Goal: Task Accomplishment & Management: Complete application form

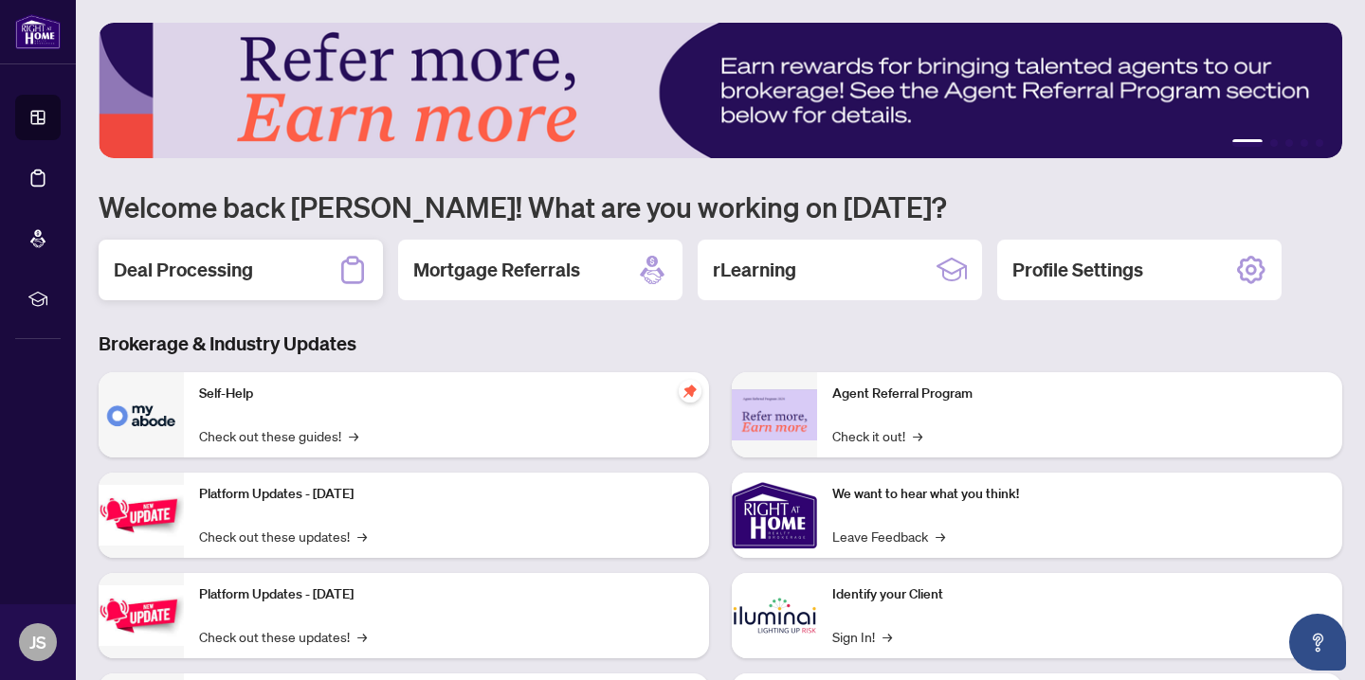
click at [270, 264] on div "Deal Processing" at bounding box center [241, 270] width 284 height 61
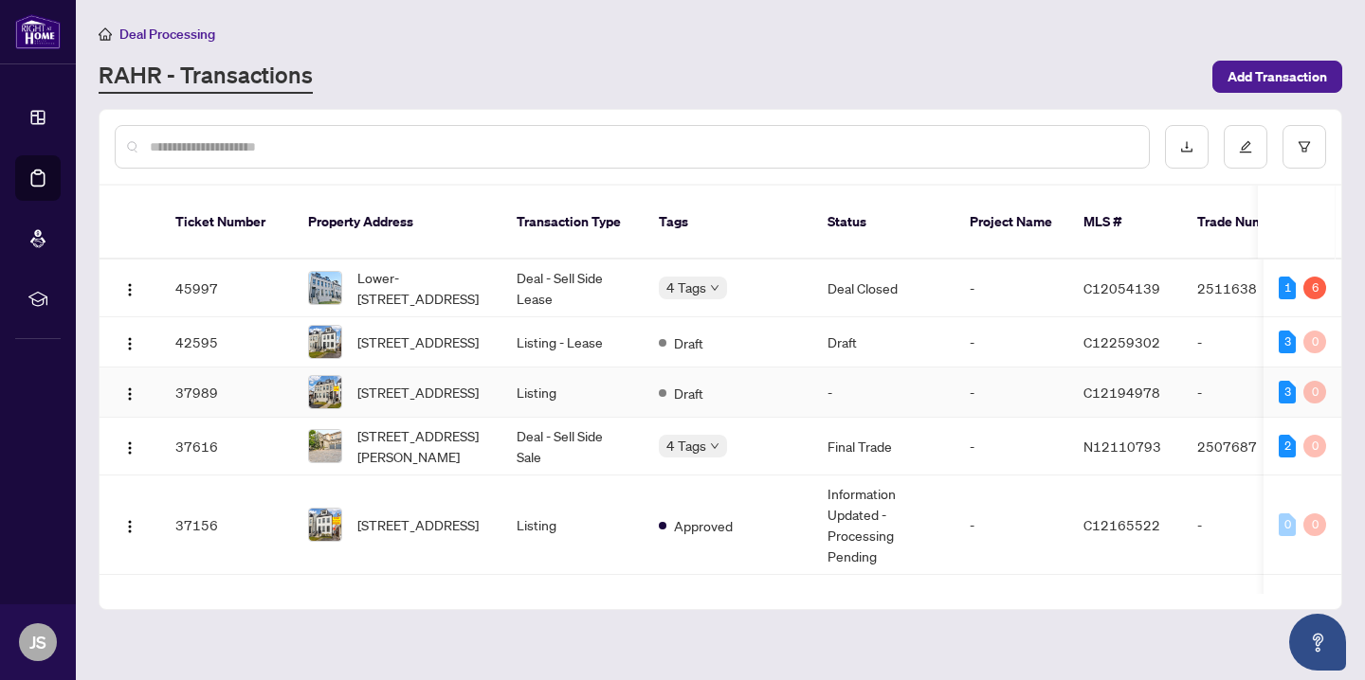
click at [1197, 415] on td "-" at bounding box center [1248, 393] width 133 height 50
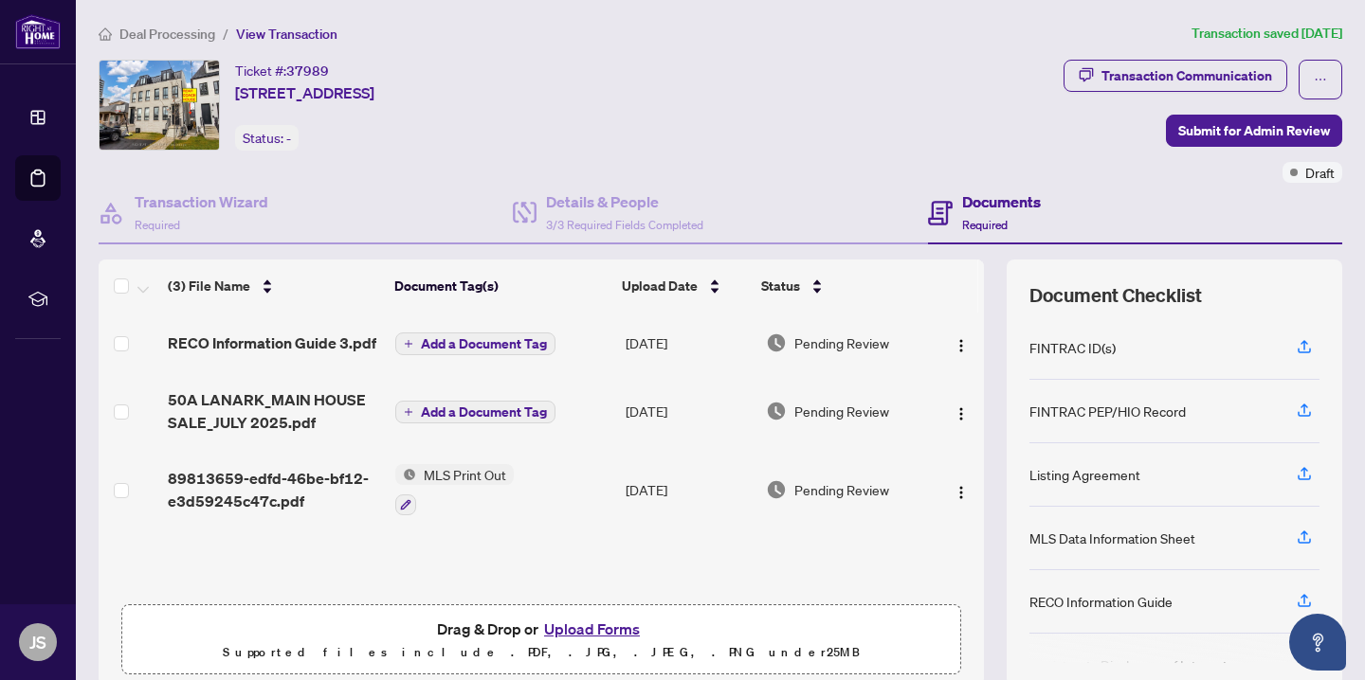
click at [603, 622] on button "Upload Forms" at bounding box center [591, 629] width 107 height 25
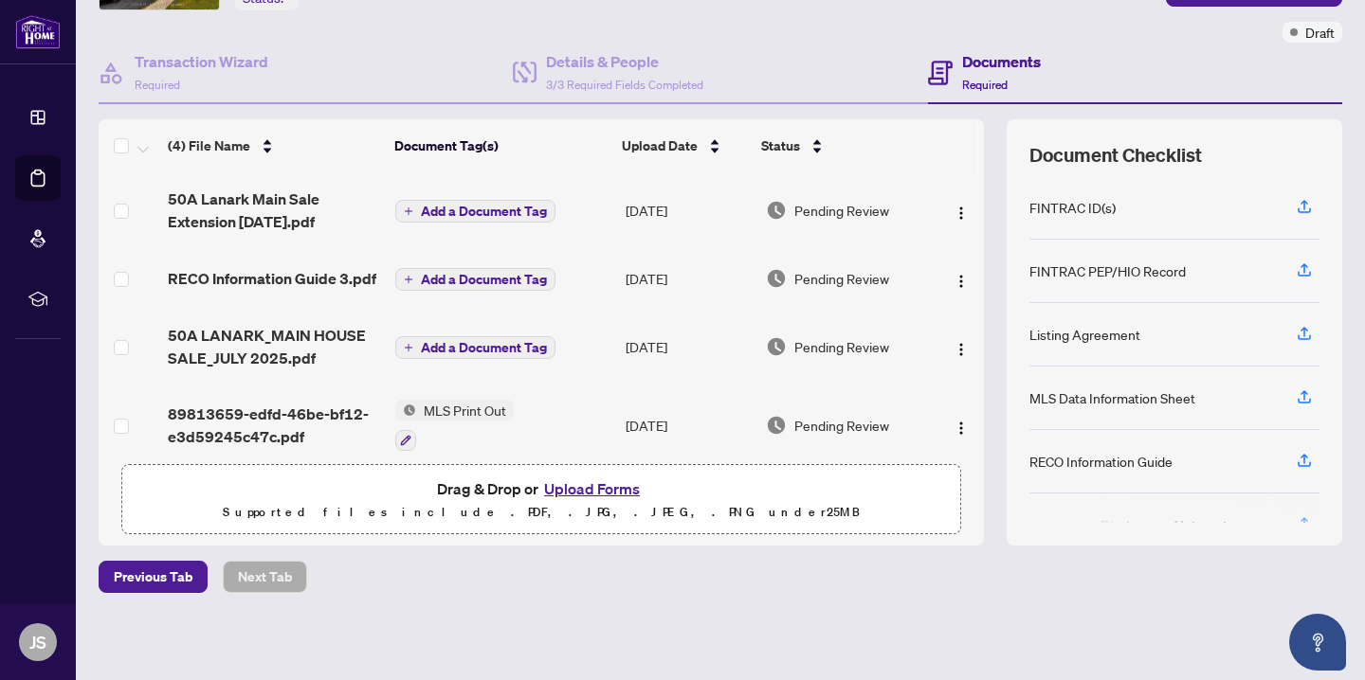
click at [511, 205] on span "Add a Document Tag" at bounding box center [484, 211] width 126 height 13
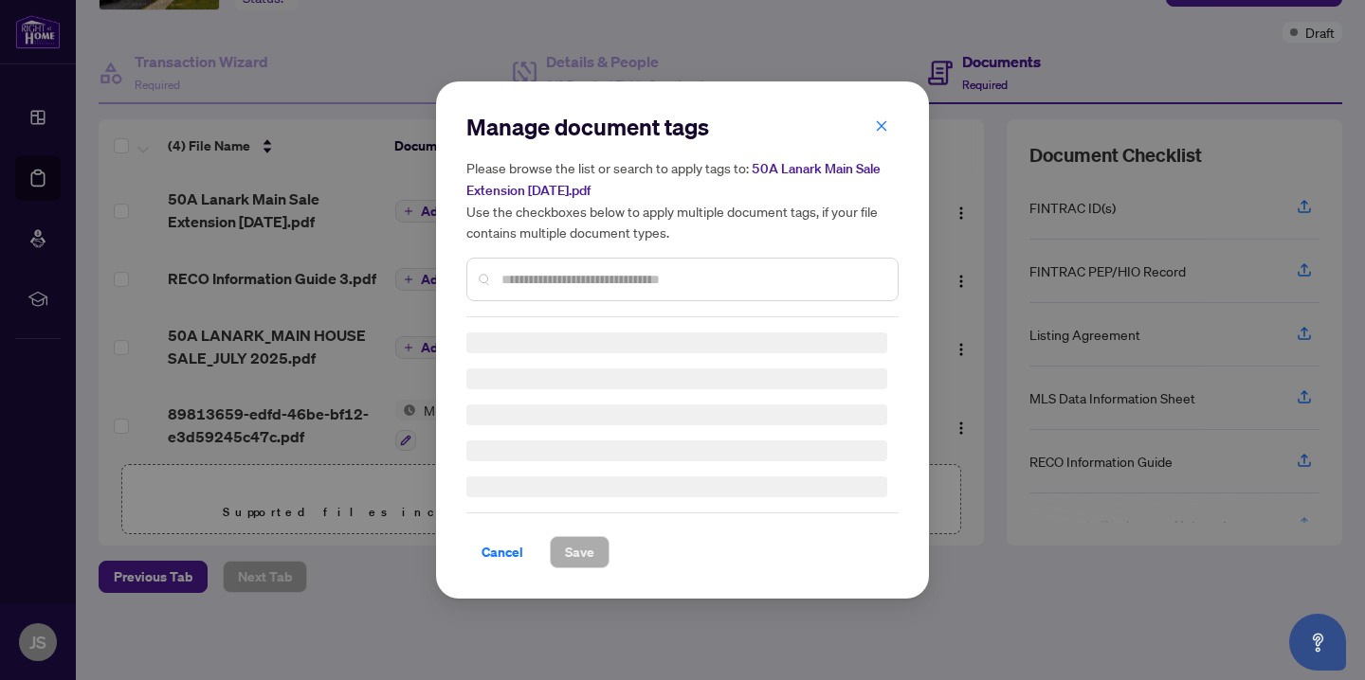
click at [585, 291] on div at bounding box center [682, 280] width 432 height 44
click at [590, 280] on input "text" at bounding box center [691, 279] width 381 height 21
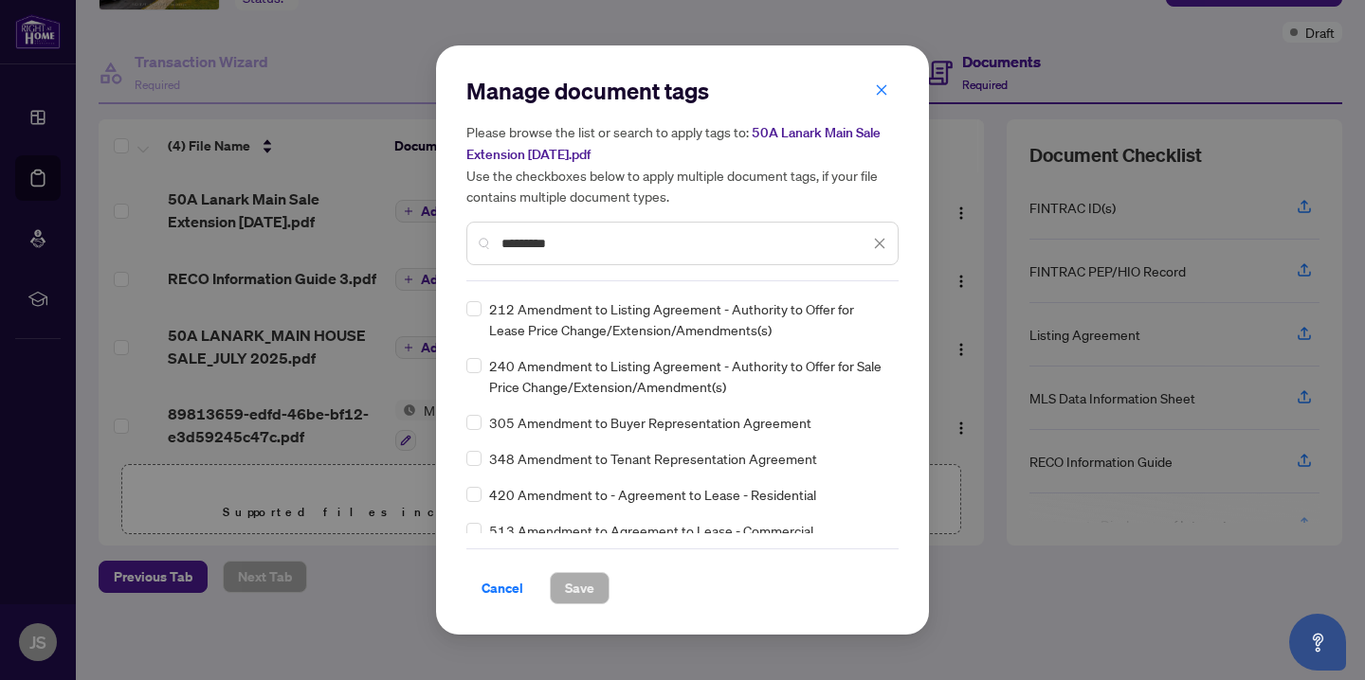
scroll to position [129, 0]
type input "*********"
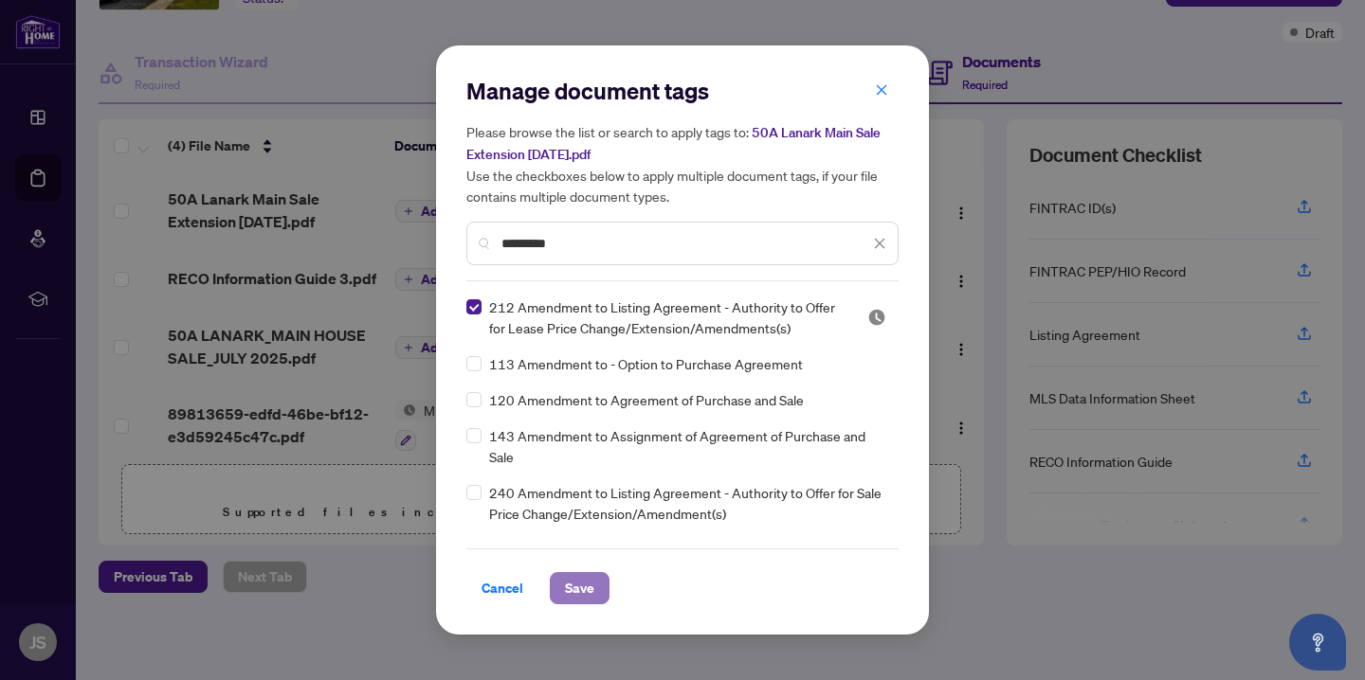
click at [580, 597] on span "Save" at bounding box center [579, 588] width 29 height 30
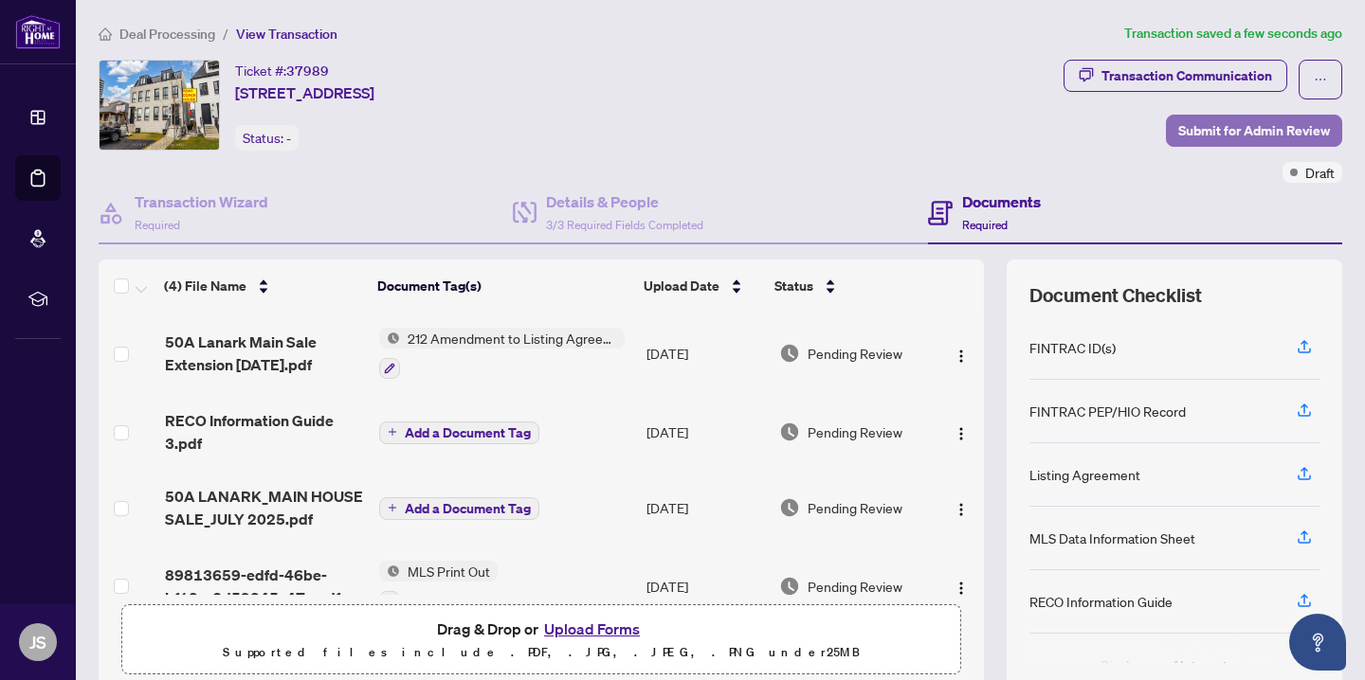
click at [1220, 125] on span "Submit for Admin Review" at bounding box center [1254, 131] width 152 height 30
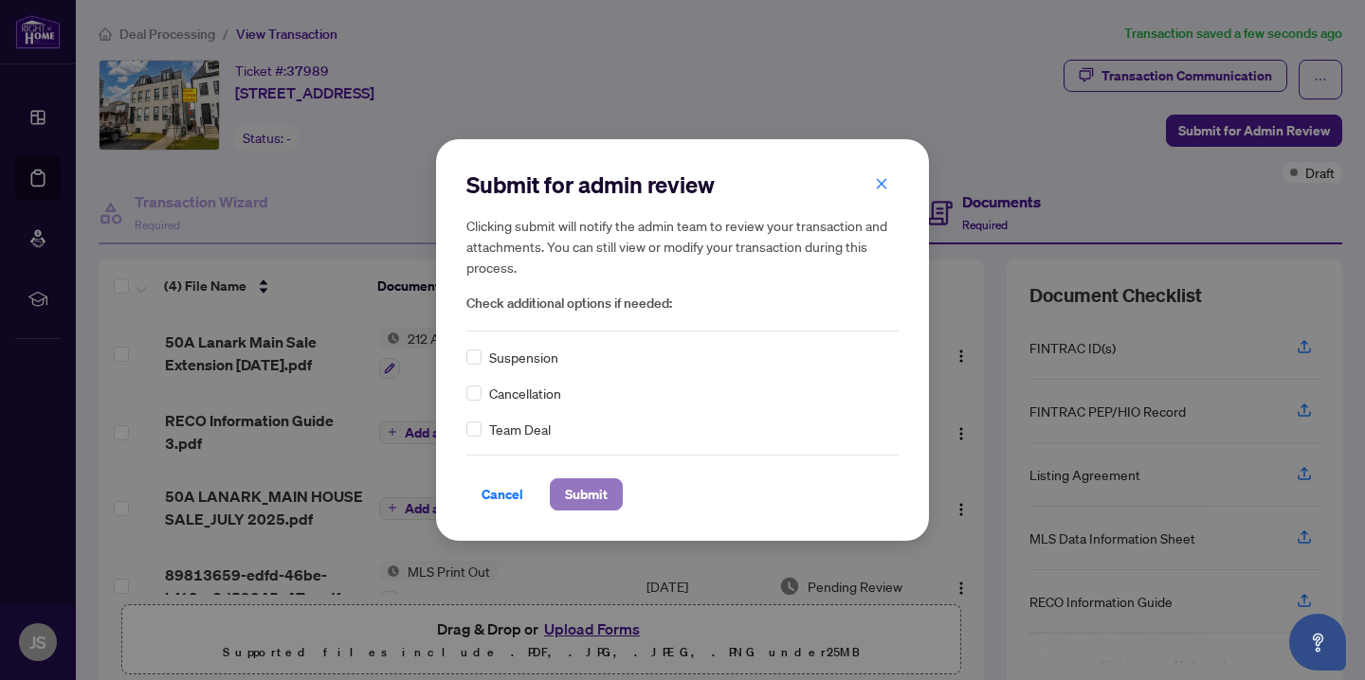
click at [584, 502] on span "Submit" at bounding box center [586, 495] width 43 height 30
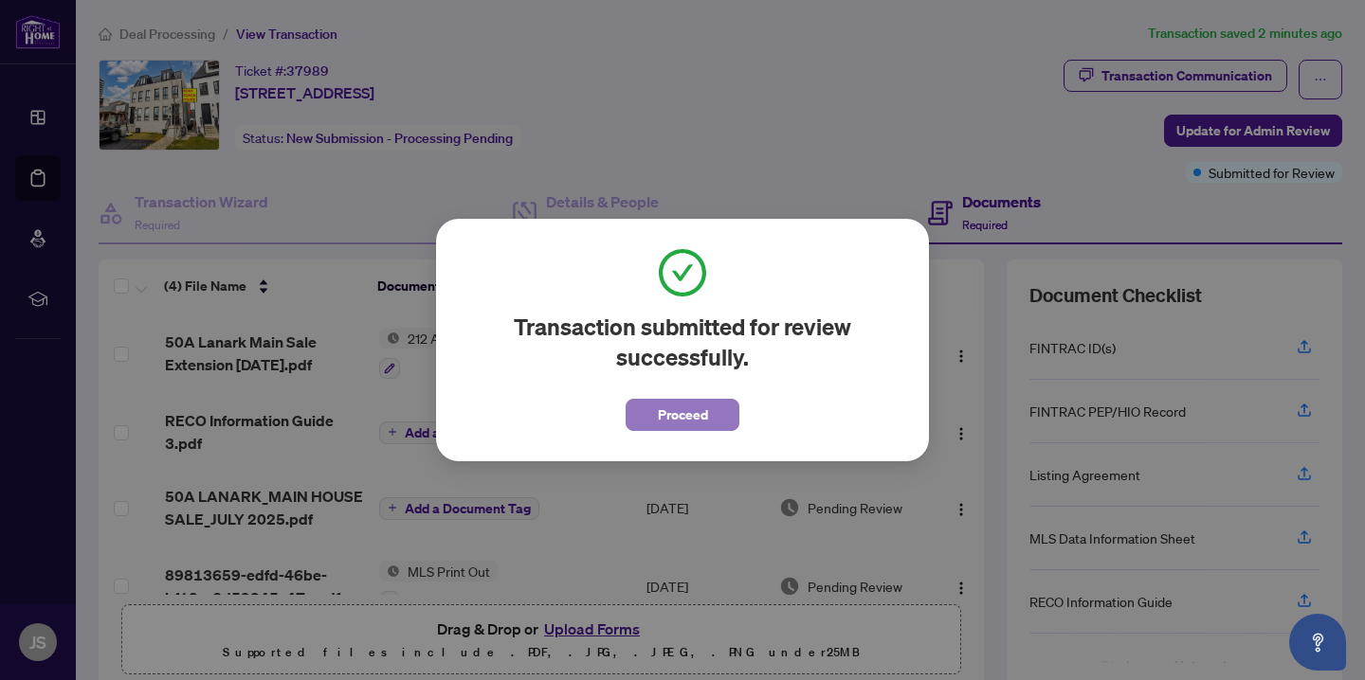
click at [681, 425] on span "Proceed" at bounding box center [683, 415] width 50 height 30
